Goal: Task Accomplishment & Management: Use online tool/utility

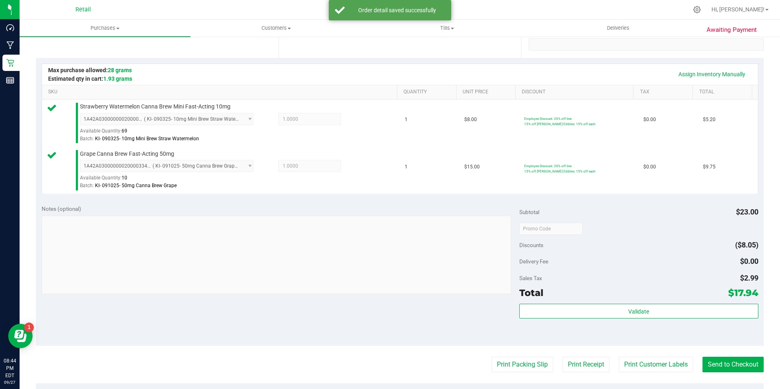
scroll to position [245, 0]
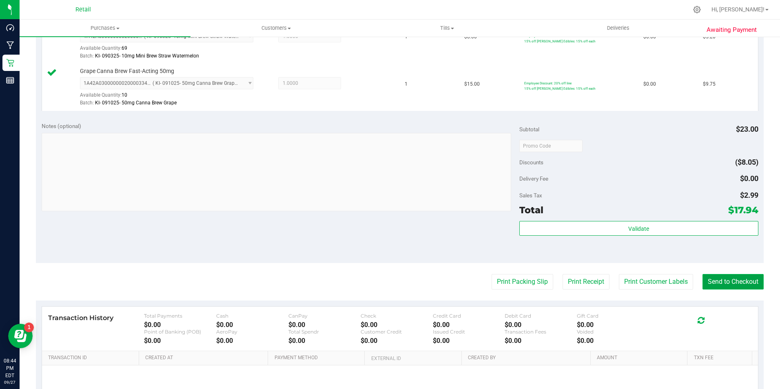
click at [730, 283] on button "Send to Checkout" at bounding box center [732, 281] width 61 height 15
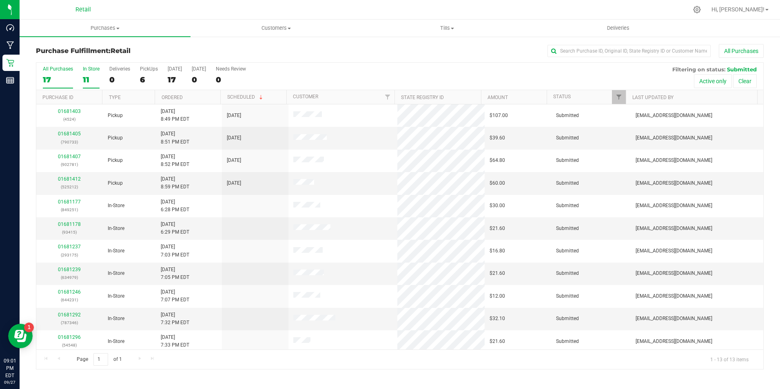
click at [87, 75] on div "11" at bounding box center [91, 79] width 17 height 9
click at [0, 0] on input "In Store 11" at bounding box center [0, 0] width 0 height 0
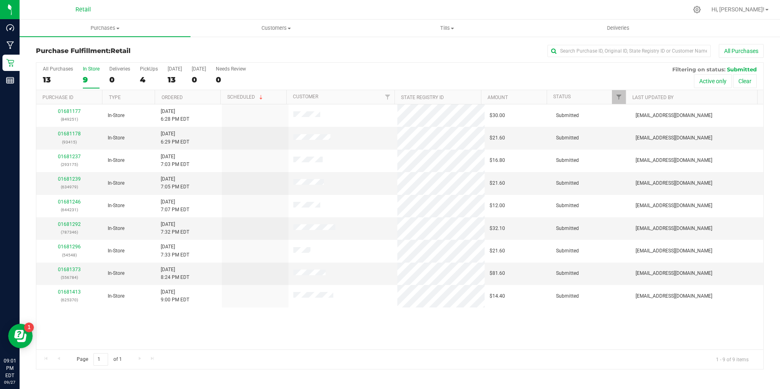
click at [108, 293] on span "In-Store" at bounding box center [116, 296] width 17 height 8
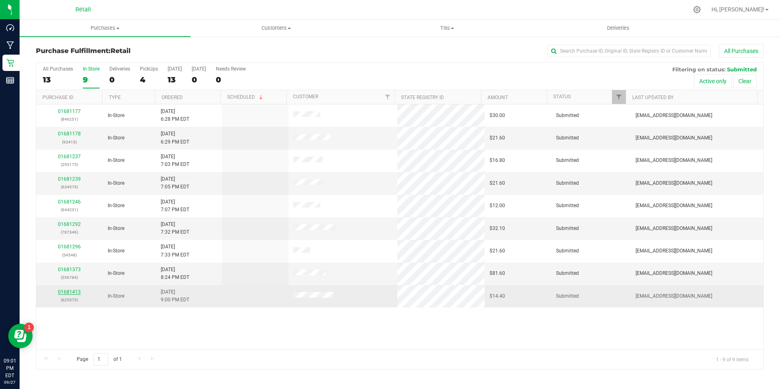
click at [66, 292] on link "01681413" at bounding box center [69, 292] width 23 height 6
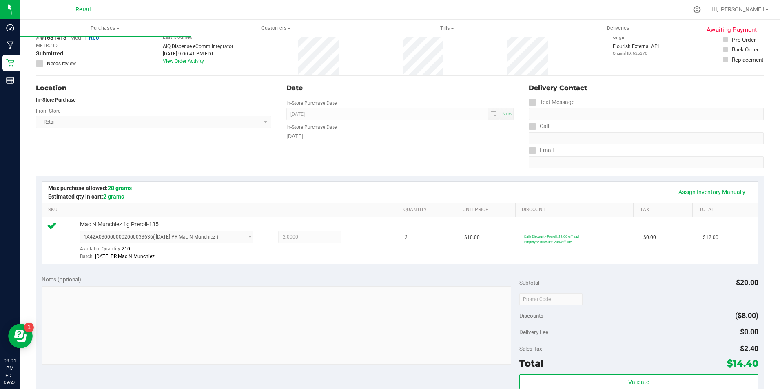
scroll to position [163, 0]
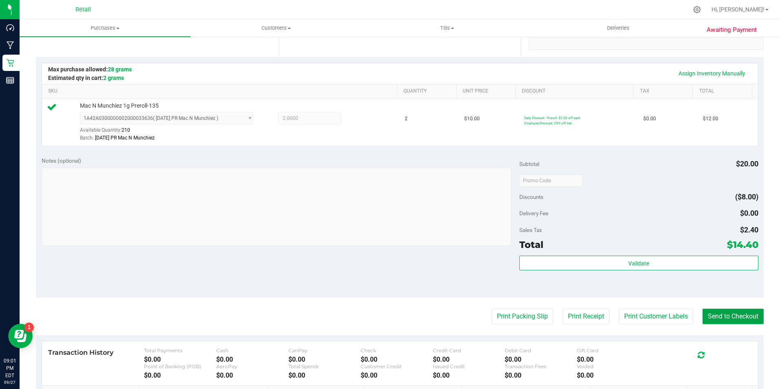
click at [720, 309] on button "Send to Checkout" at bounding box center [732, 316] width 61 height 15
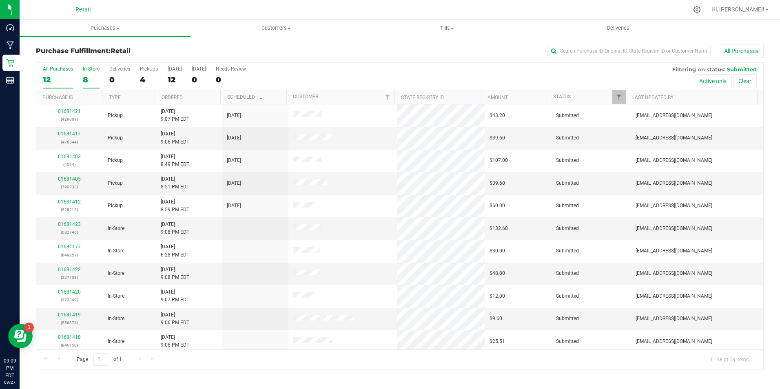
click at [92, 75] on div "8" at bounding box center [91, 79] width 17 height 9
click at [0, 0] on input "In Store 8" at bounding box center [0, 0] width 0 height 0
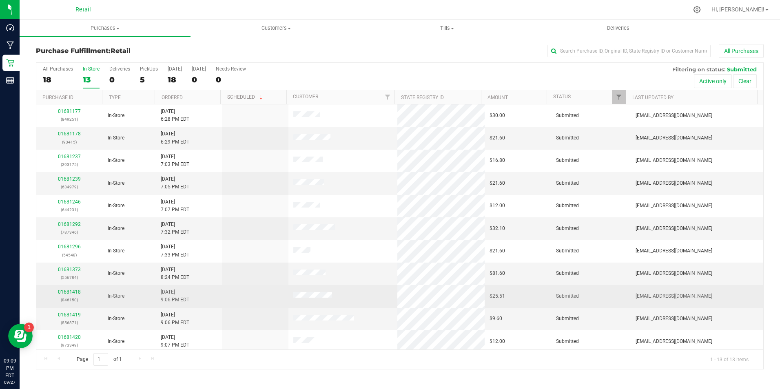
scroll to position [48, 0]
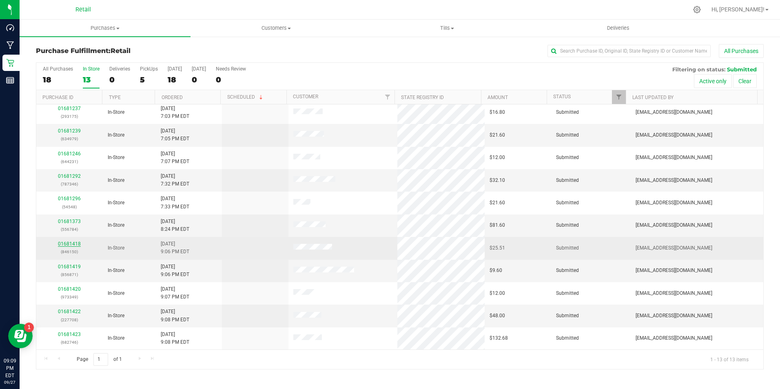
click at [75, 246] on link "01681418" at bounding box center [69, 244] width 23 height 6
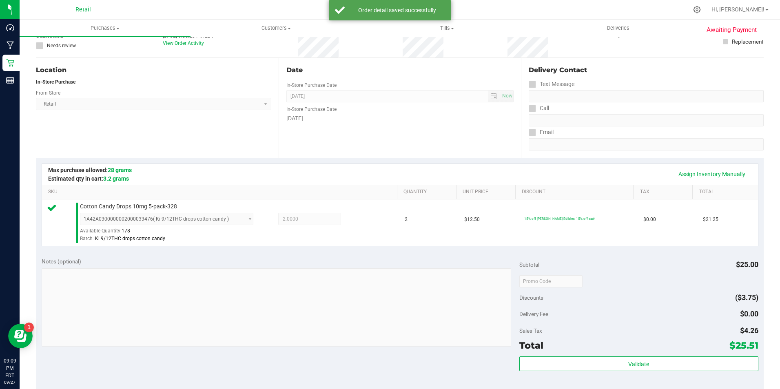
scroll to position [96, 0]
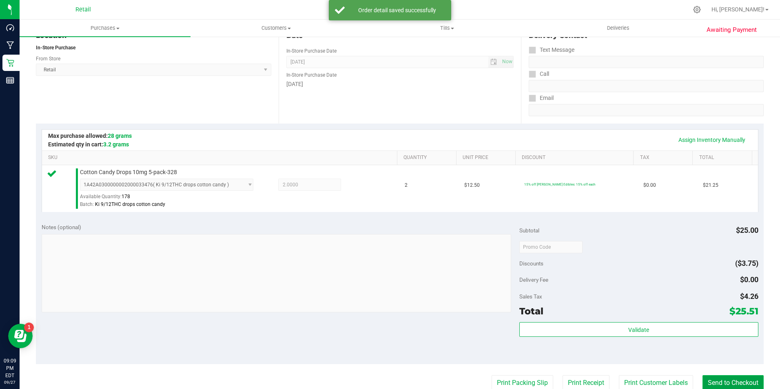
click at [721, 385] on button "Send to Checkout" at bounding box center [732, 382] width 61 height 15
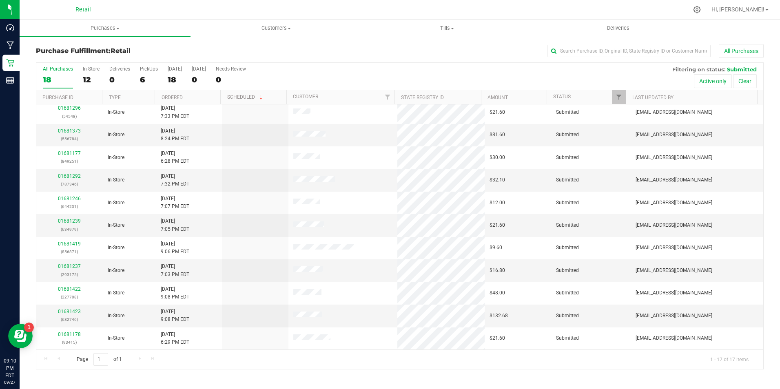
scroll to position [135, 0]
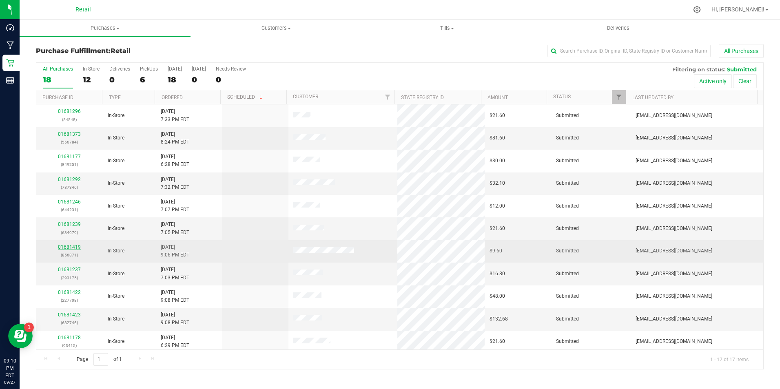
click at [69, 246] on link "01681419" at bounding box center [69, 247] width 23 height 6
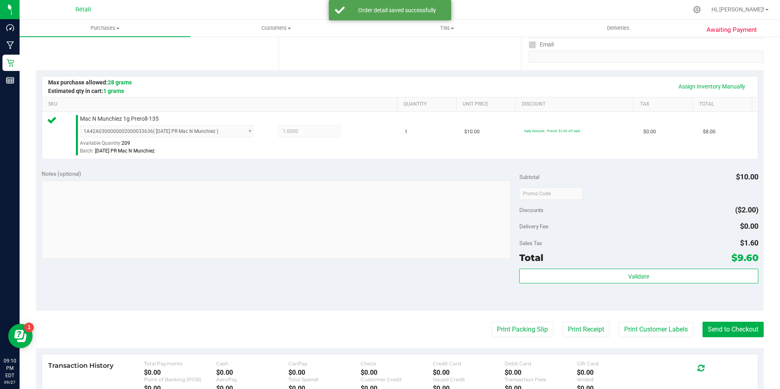
scroll to position [167, 0]
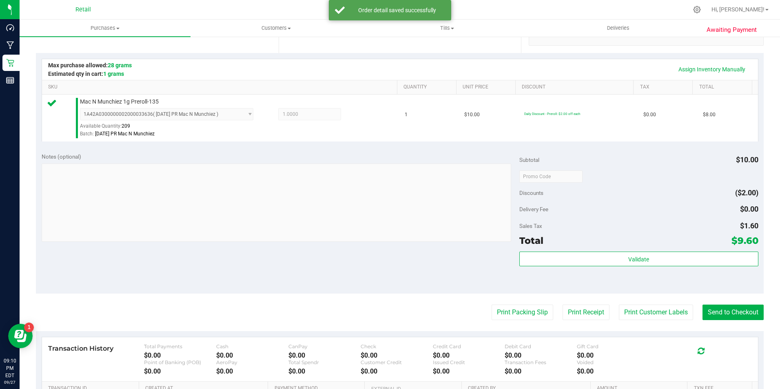
click at [722, 329] on purchase-details "Back Edit Purchase Cancel Purchase View Profile # 01681419 Med | Rec METRC ID: …" at bounding box center [400, 180] width 728 height 606
click at [719, 316] on button "Send to Checkout" at bounding box center [732, 312] width 61 height 15
